Goal: Transaction & Acquisition: Purchase product/service

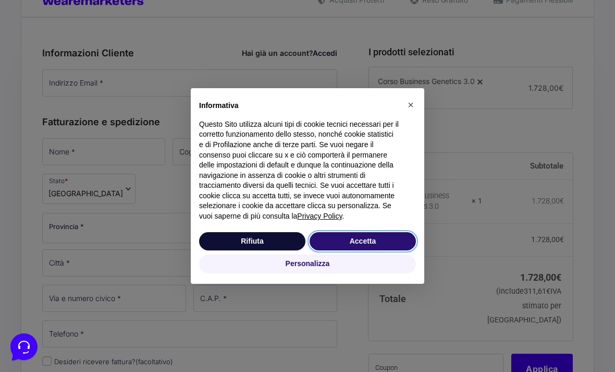
click at [364, 251] on button "Accetta" at bounding box center [363, 241] width 106 height 19
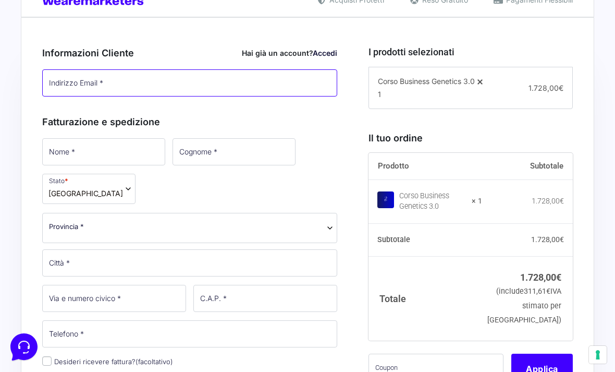
click at [287, 81] on input "Indirizzo Email *" at bounding box center [189, 82] width 295 height 27
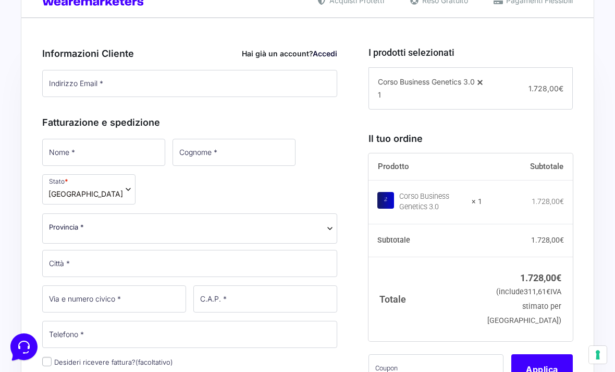
click at [325, 49] on link "Accedi" at bounding box center [325, 53] width 24 height 9
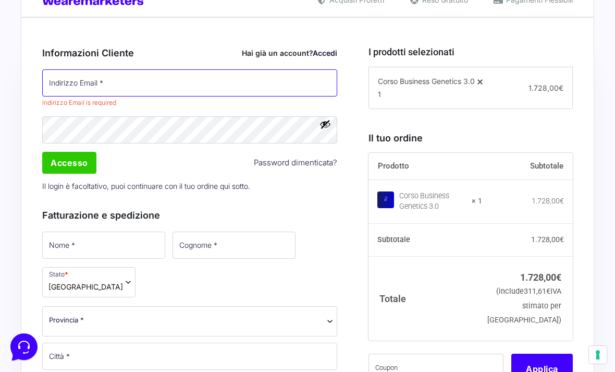
click at [284, 84] on input "Indirizzo Email *" at bounding box center [189, 82] width 295 height 27
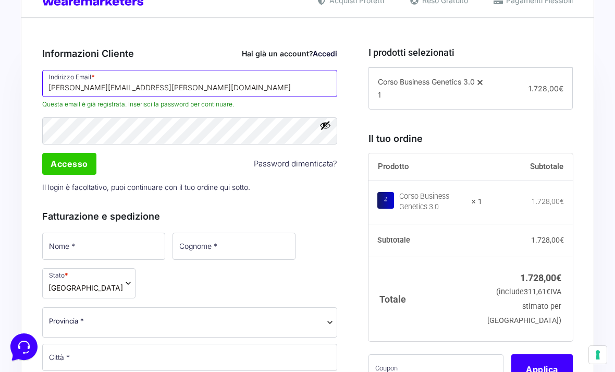
type input "Simon.tonelli@yahoo.it"
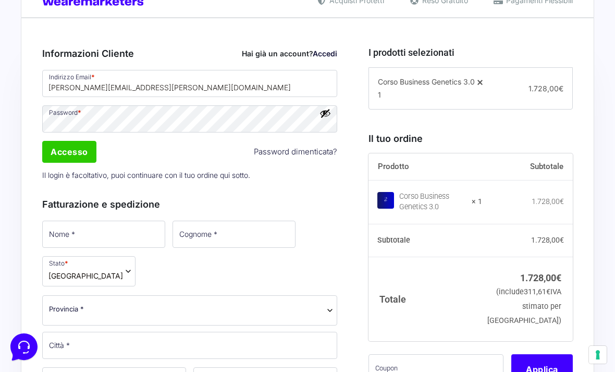
scroll to position [271, 0]
click at [75, 161] on input "Accesso" at bounding box center [69, 151] width 54 height 22
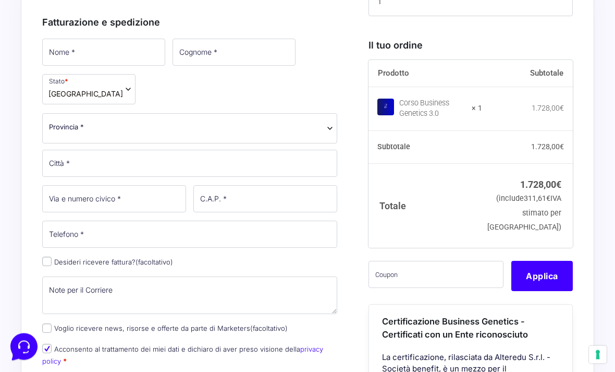
scroll to position [364, 0]
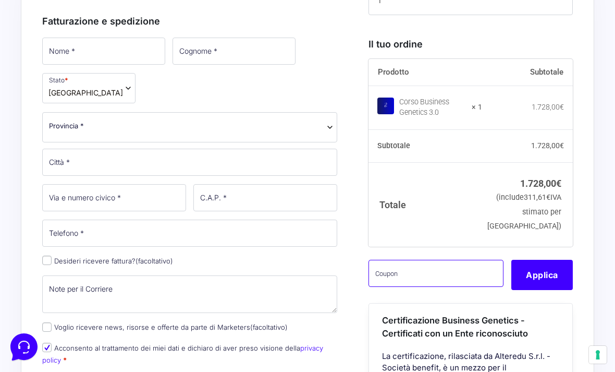
click at [444, 287] on input "text" at bounding box center [437, 273] width 136 height 27
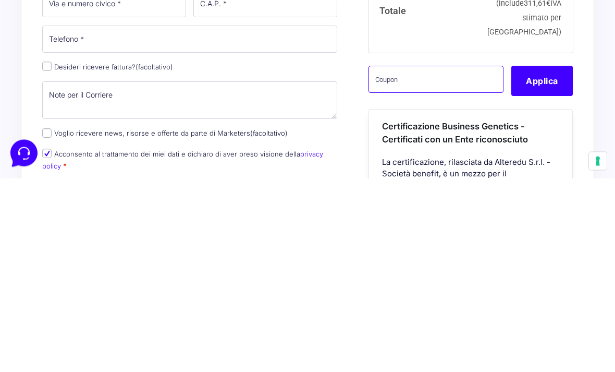
click at [427, 260] on input "text" at bounding box center [437, 273] width 136 height 27
paste input "CLIPRO200BG"
click at [547, 260] on button "Applica" at bounding box center [542, 275] width 62 height 30
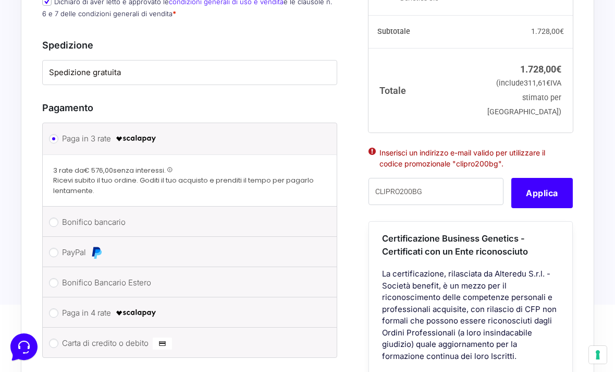
scroll to position [738, 0]
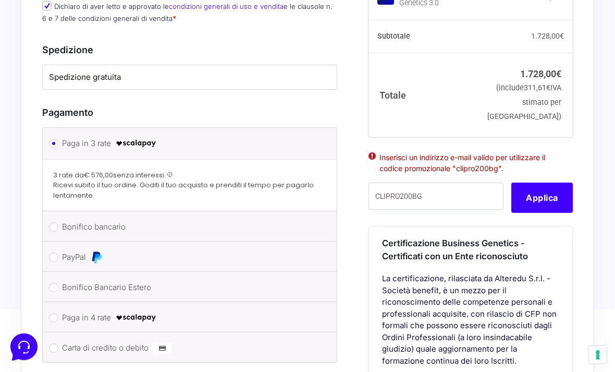
click at [26, 345] on icon at bounding box center [23, 346] width 27 height 27
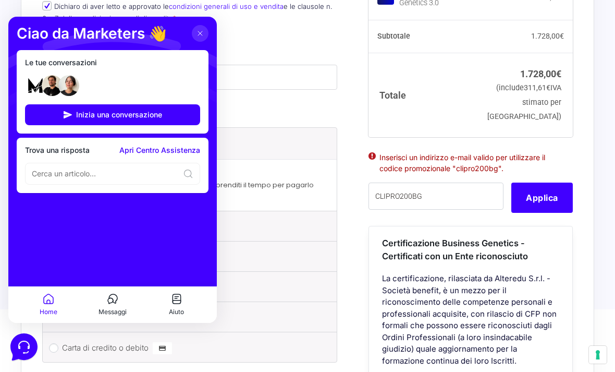
scroll to position [0, 0]
click at [202, 29] on icon at bounding box center [200, 33] width 8 height 8
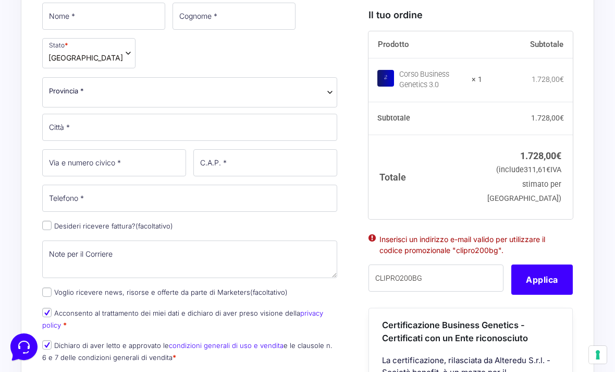
scroll to position [411, 0]
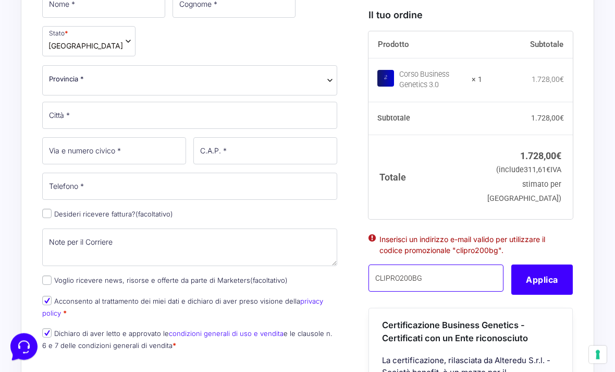
click at [463, 287] on input "CLIPRO200BG" at bounding box center [437, 277] width 136 height 27
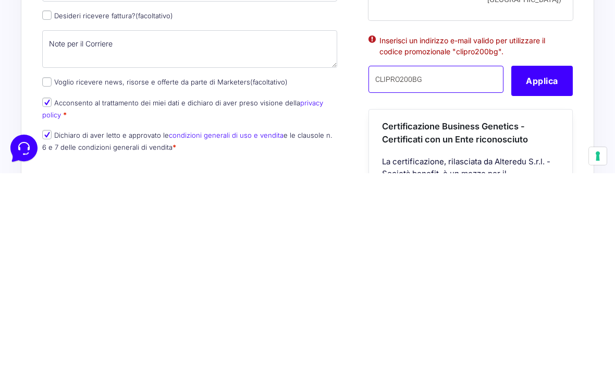
type input "CLIPRO200BG"
click at [556, 264] on button "Applica" at bounding box center [542, 279] width 62 height 30
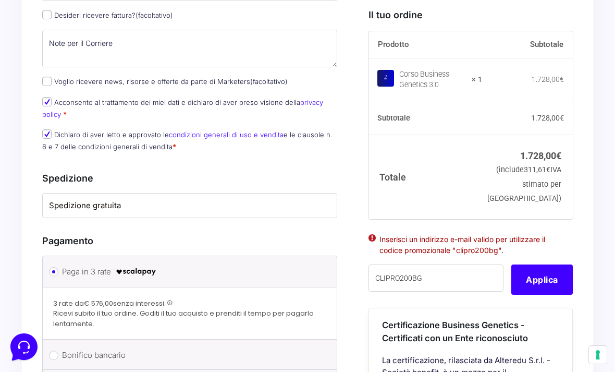
click at [540, 294] on button "Applica" at bounding box center [542, 279] width 62 height 30
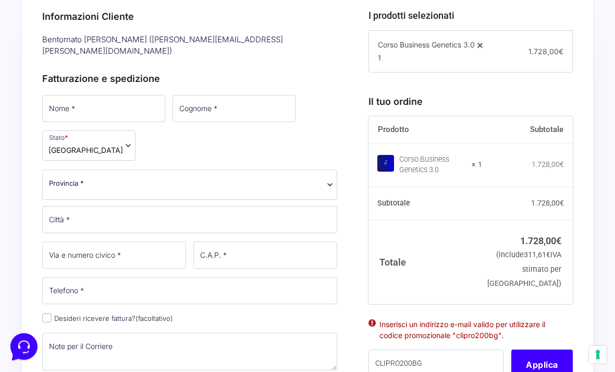
scroll to position [294, 0]
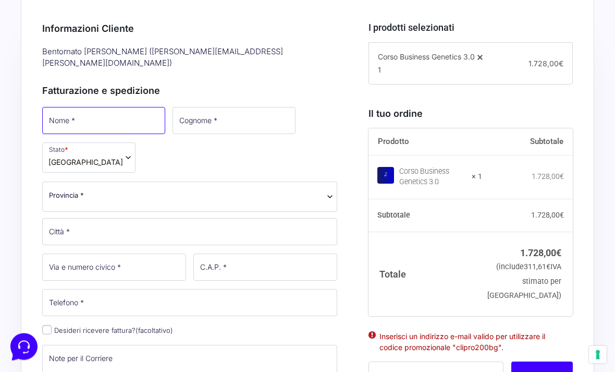
click at [127, 107] on input "Nome *" at bounding box center [103, 120] width 123 height 27
type input "[PERSON_NAME]"
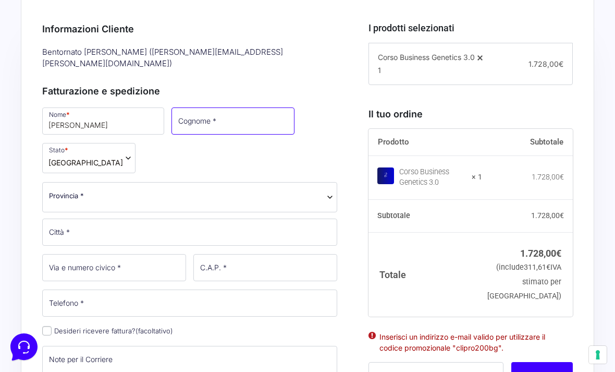
type input "[PERSON_NAME]"
click at [221, 190] on span "Provincia *" at bounding box center [189, 196] width 295 height 30
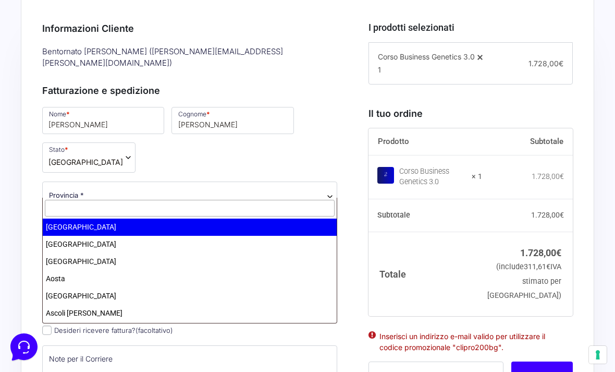
click at [189, 206] on input "text" at bounding box center [190, 208] width 290 height 17
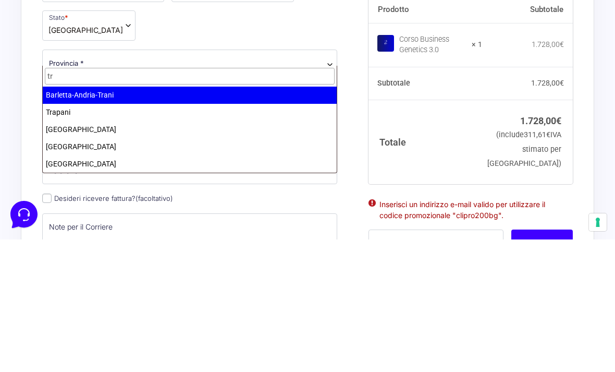
type input "tre"
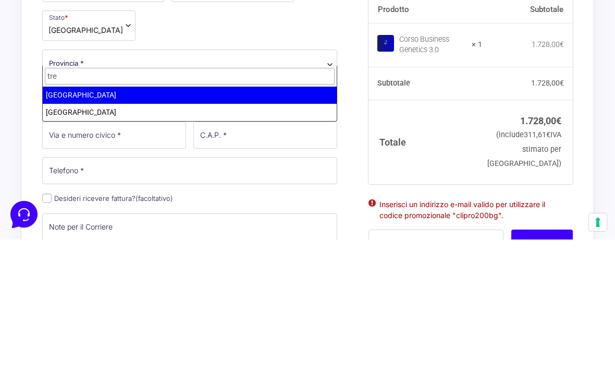
select select "TN"
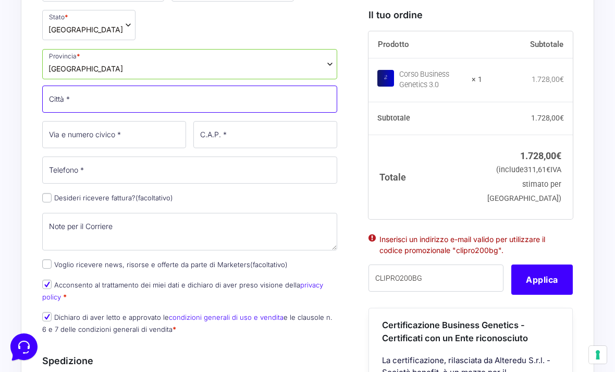
click at [173, 85] on input "Città *" at bounding box center [189, 98] width 295 height 27
type input "Civezzano"
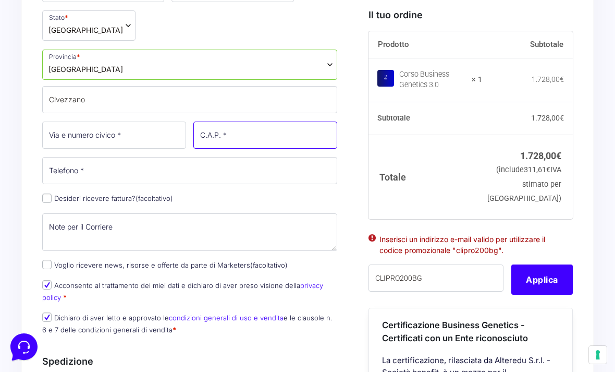
type input "38045"
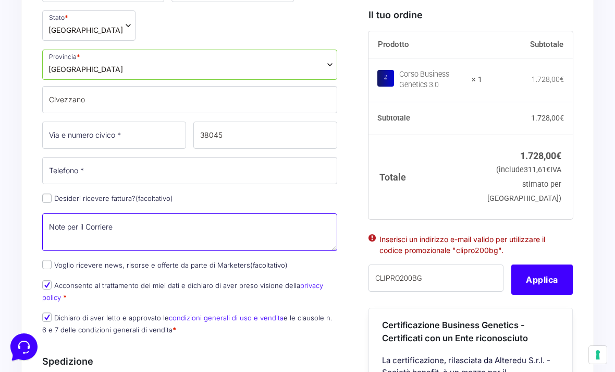
type textarea "Civezzano"
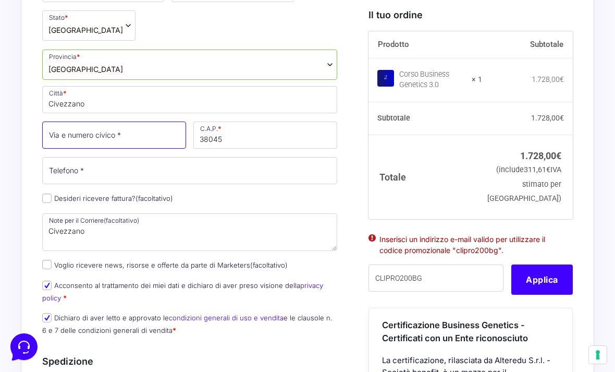
click at [160, 121] on input "Via e numero civico *" at bounding box center [114, 134] width 144 height 27
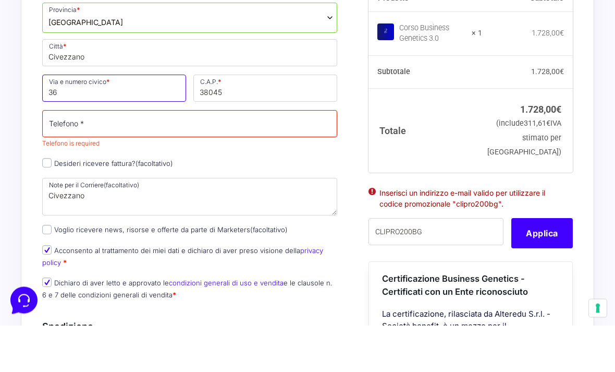
type input "36"
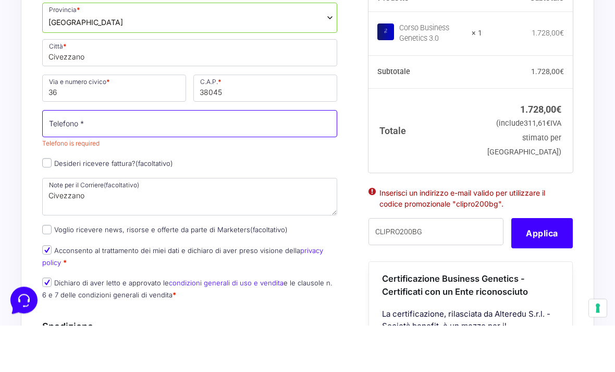
click at [251, 157] on input "Telefono *" at bounding box center [189, 170] width 295 height 27
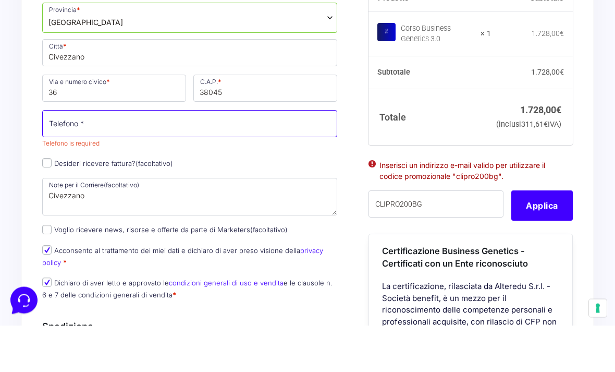
type input "3486522598"
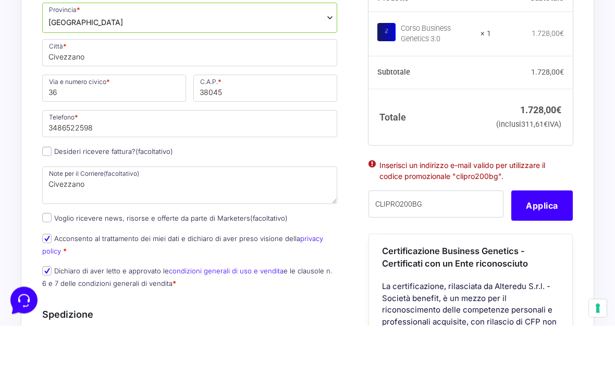
scroll to position [474, 0]
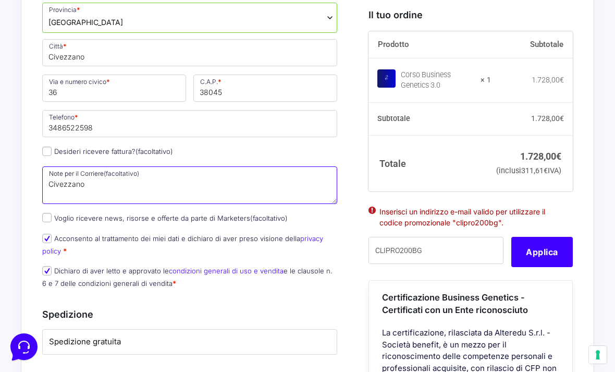
click at [142, 171] on textarea "Civezzano" at bounding box center [189, 185] width 295 height 38
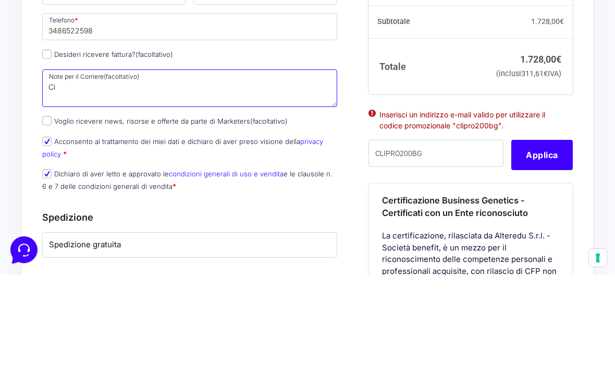
type textarea "C"
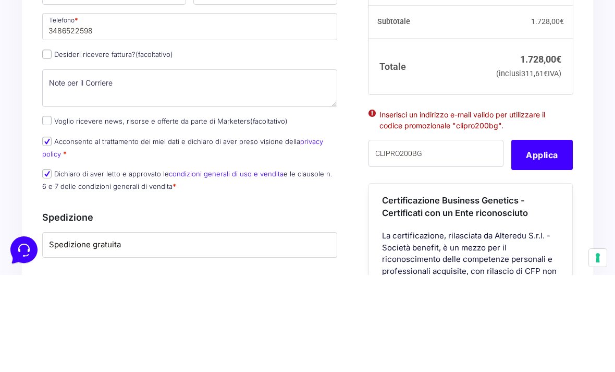
scroll to position [571, 0]
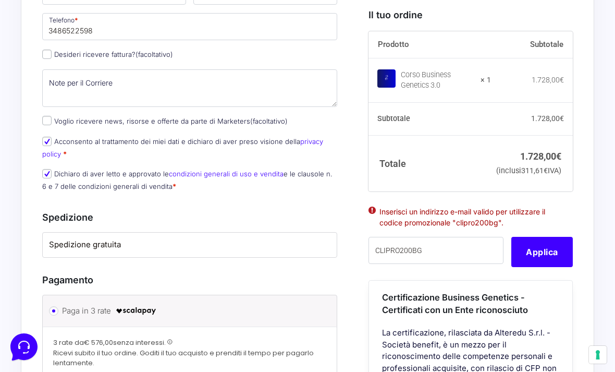
click at [540, 267] on button "Applica" at bounding box center [542, 252] width 62 height 30
click at [539, 264] on button "Applica" at bounding box center [542, 252] width 62 height 30
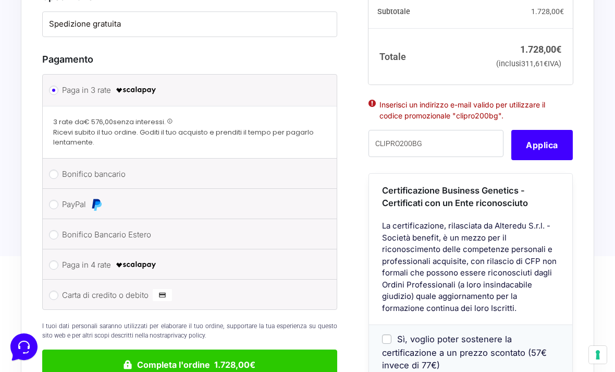
scroll to position [764, 0]
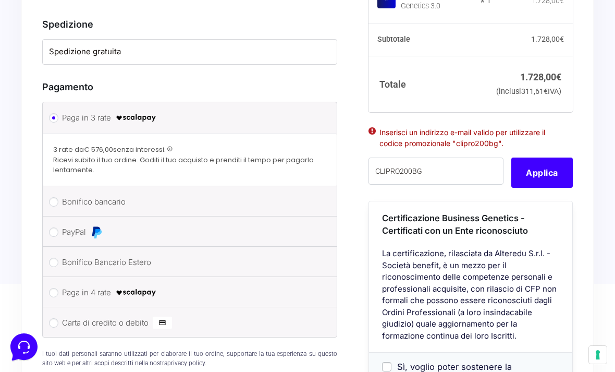
click at [47, 223] on li "PayPal Procedi al pagamento via PayPal." at bounding box center [190, 231] width 294 height 30
click at [50, 227] on input "PayPal" at bounding box center [53, 231] width 9 height 9
radio input "true"
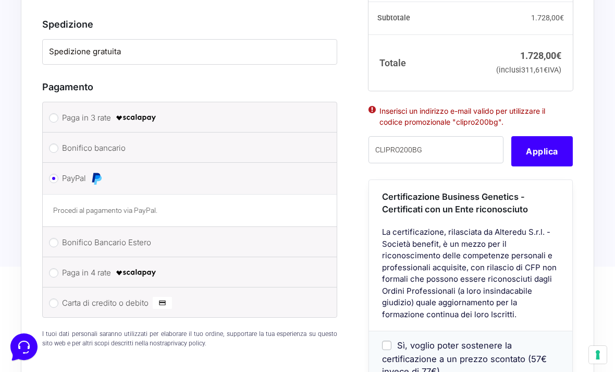
click at [57, 238] on input "Bonifico Bancario Estero" at bounding box center [53, 242] width 9 height 9
radio input "true"
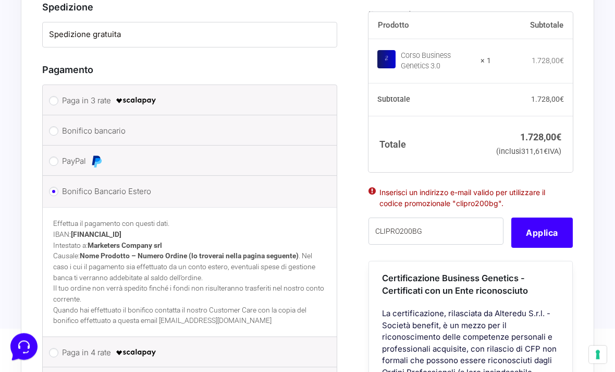
click at [54, 127] on input "Bonifico bancario" at bounding box center [53, 131] width 9 height 9
radio input "true"
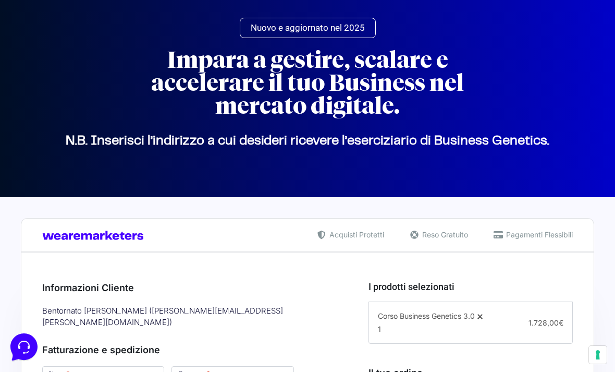
scroll to position [35, 0]
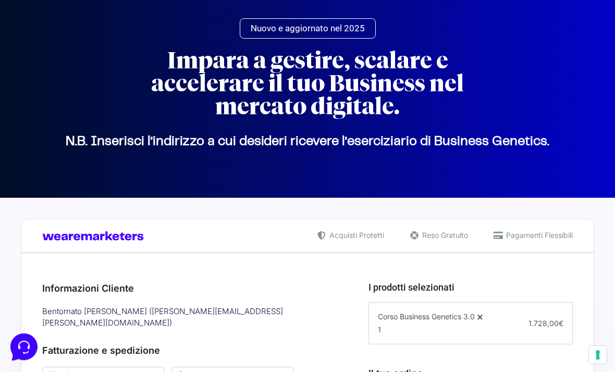
click at [23, 338] on icon at bounding box center [23, 346] width 27 height 27
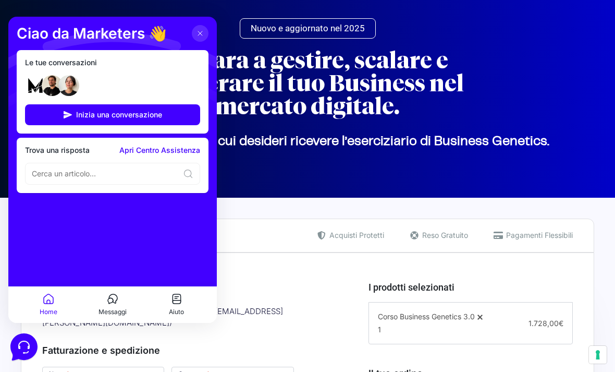
click at [115, 302] on icon at bounding box center [113, 298] width 8 height 9
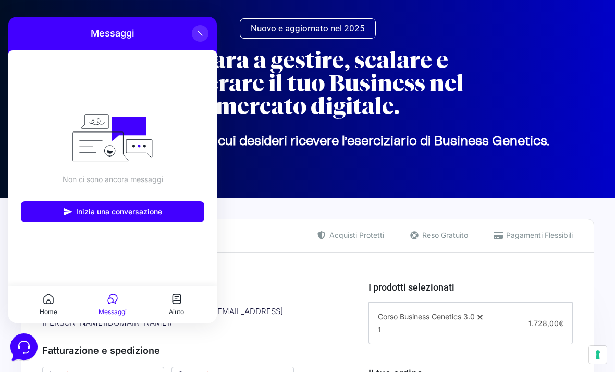
click at [169, 305] on button "Aiuto" at bounding box center [176, 304] width 64 height 24
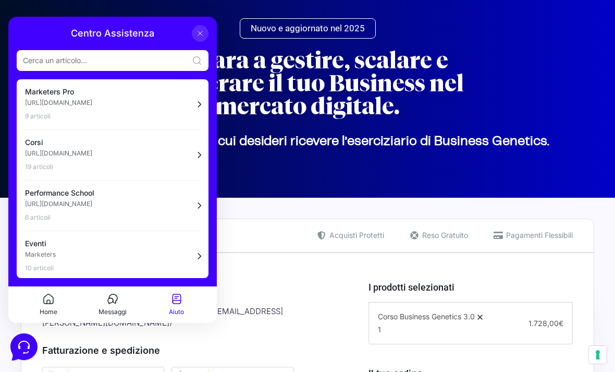
scroll to position [0, 0]
click at [191, 157] on link "Corsi [URL][DOMAIN_NAME] 19 articoli" at bounding box center [112, 155] width 183 height 42
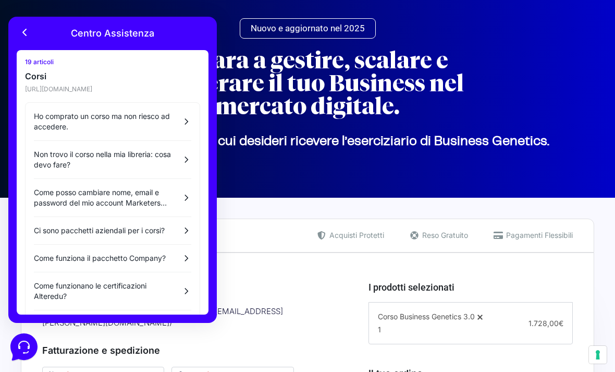
click at [30, 34] on icon at bounding box center [25, 32] width 13 height 13
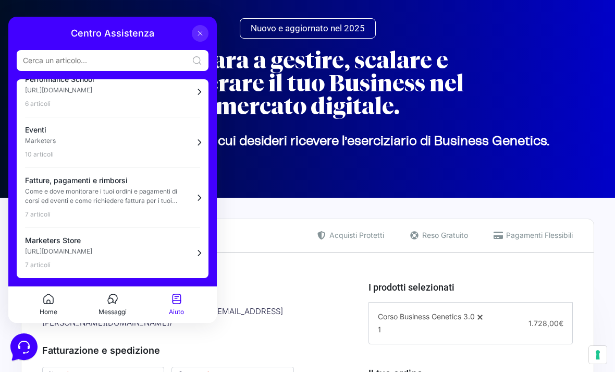
scroll to position [114, 0]
click at [198, 36] on icon at bounding box center [200, 33] width 8 height 8
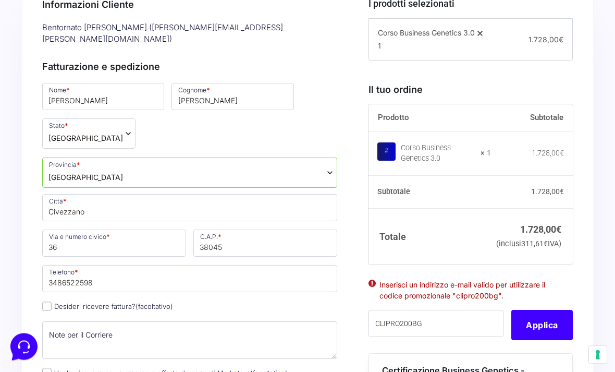
scroll to position [319, 0]
